Goal: Task Accomplishment & Management: Manage account settings

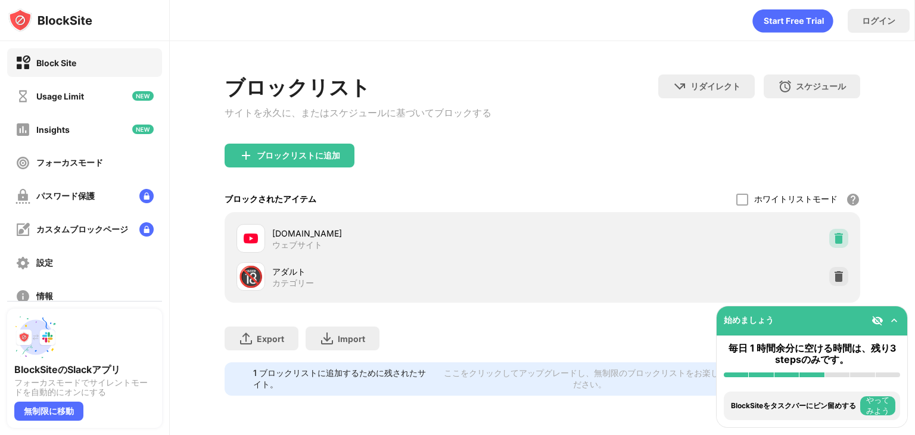
click at [833, 242] on img at bounding box center [839, 238] width 12 height 12
